Goal: Transaction & Acquisition: Subscribe to service/newsletter

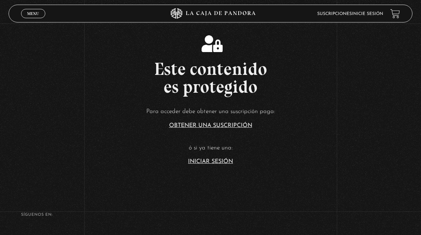
click at [213, 156] on article "Para acceder debe obtener una suscripción paga: Obtener una suscripción ó si ya…" at bounding box center [210, 135] width 421 height 58
click at [221, 163] on link "Iniciar Sesión" at bounding box center [210, 162] width 45 height 6
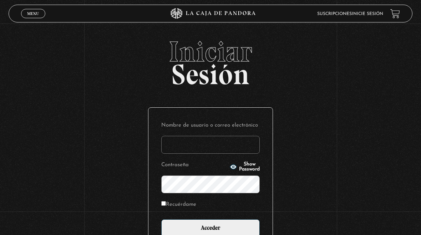
type input "meyro04@hotmail.com"
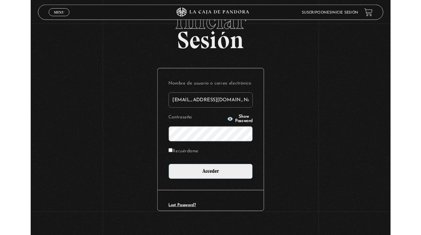
scroll to position [31, 0]
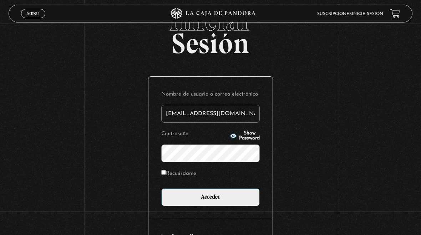
click at [249, 197] on input "Acceder" at bounding box center [210, 197] width 98 height 18
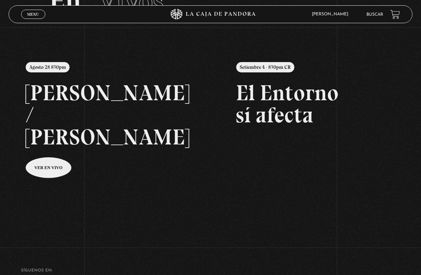
scroll to position [59, 0]
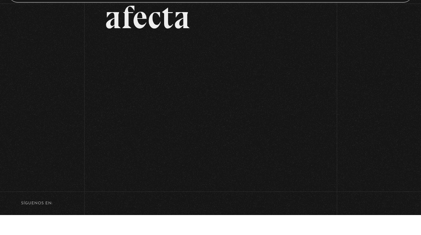
scroll to position [93, 0]
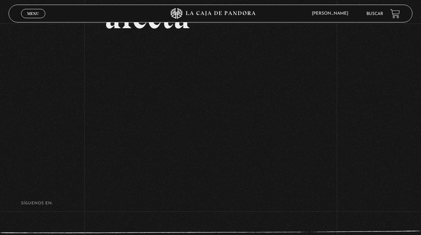
click at [34, 17] on link "Menu Cerrar" at bounding box center [33, 13] width 24 height 9
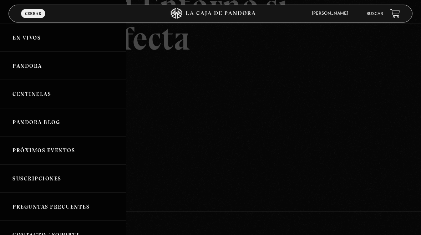
scroll to position [0, 0]
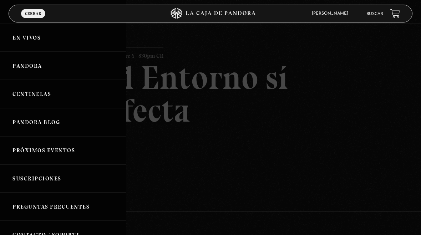
click at [22, 36] on link "En vivos" at bounding box center [63, 38] width 126 height 28
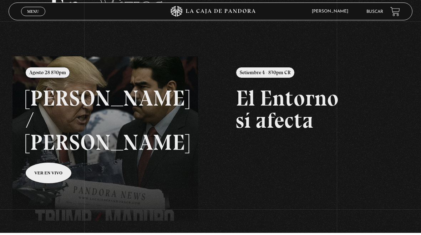
scroll to position [49, 0]
